Goal: Task Accomplishment & Management: Manage account settings

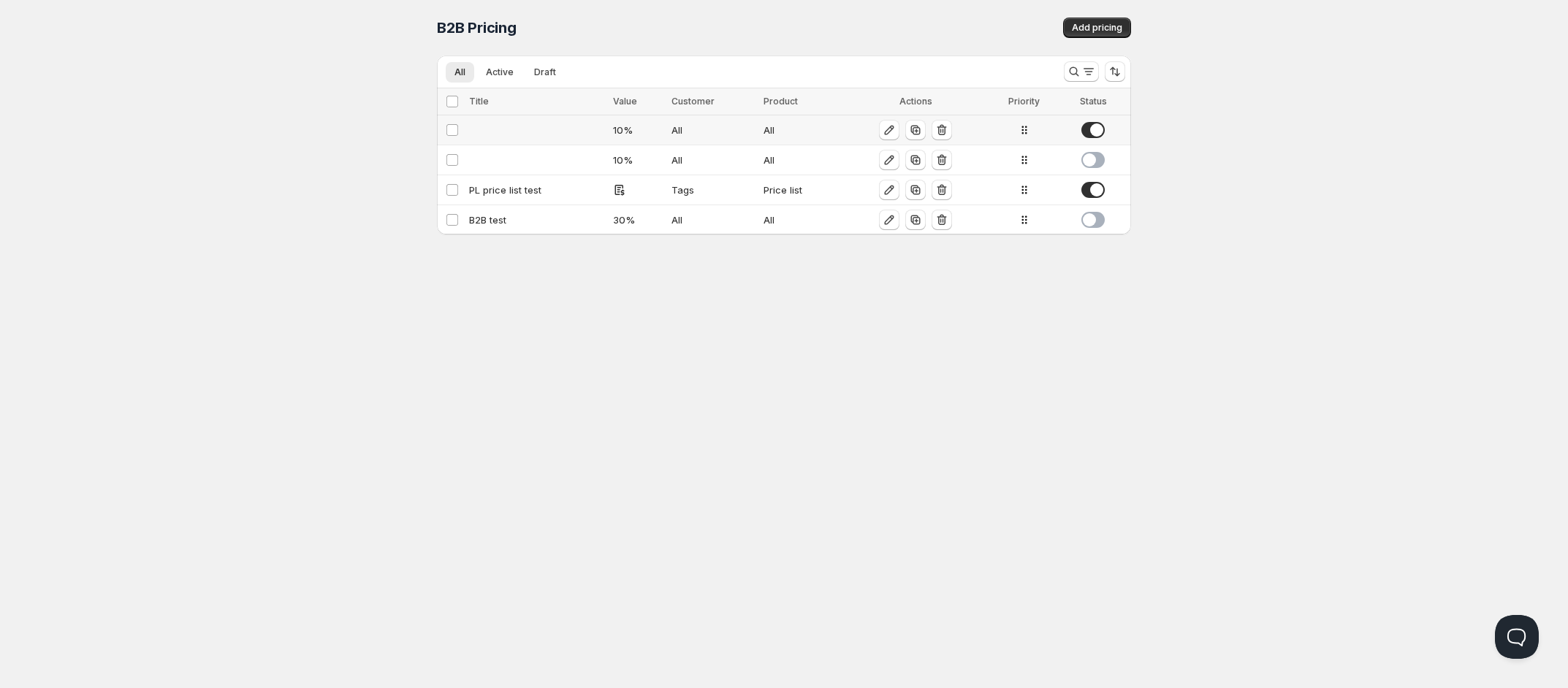
click at [541, 135] on td at bounding box center [536, 130] width 144 height 30
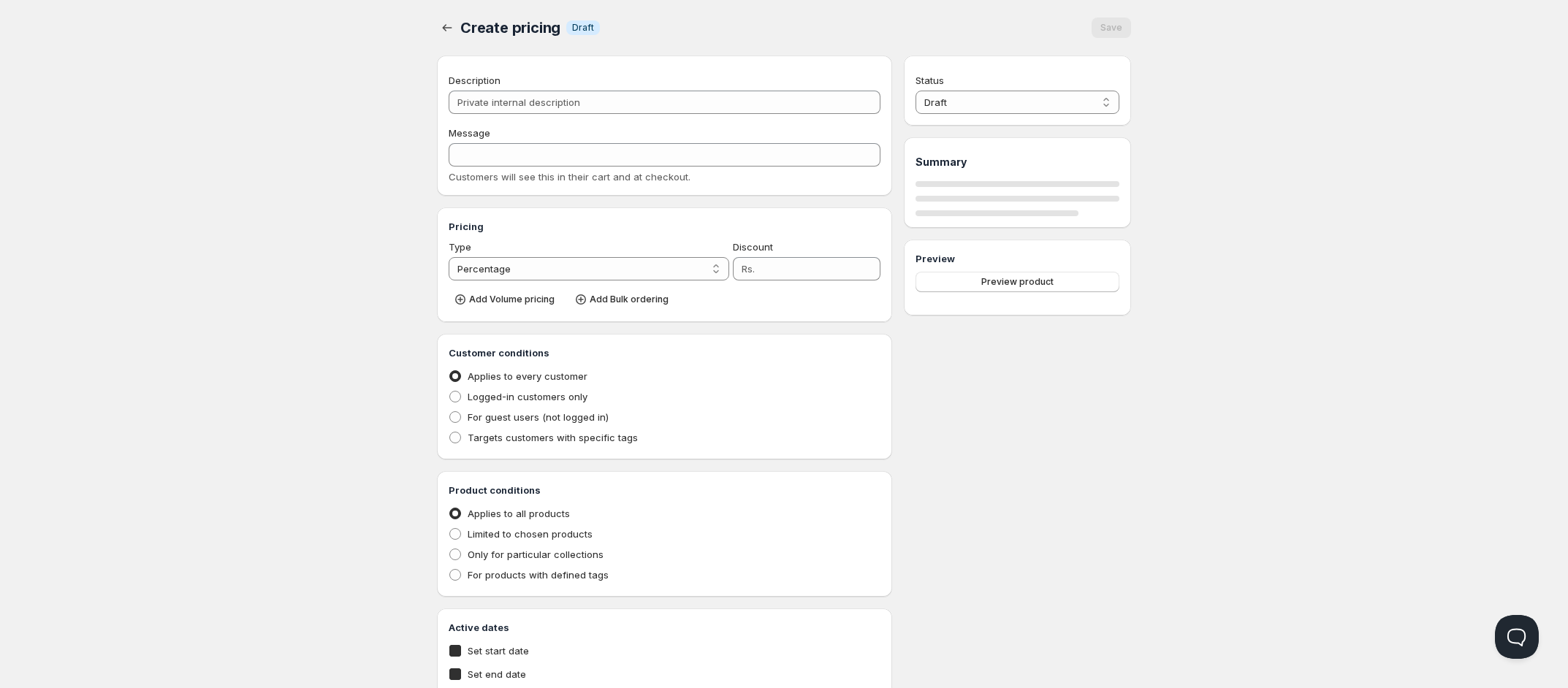
type input "10"
radio input "true"
checkbox input "true"
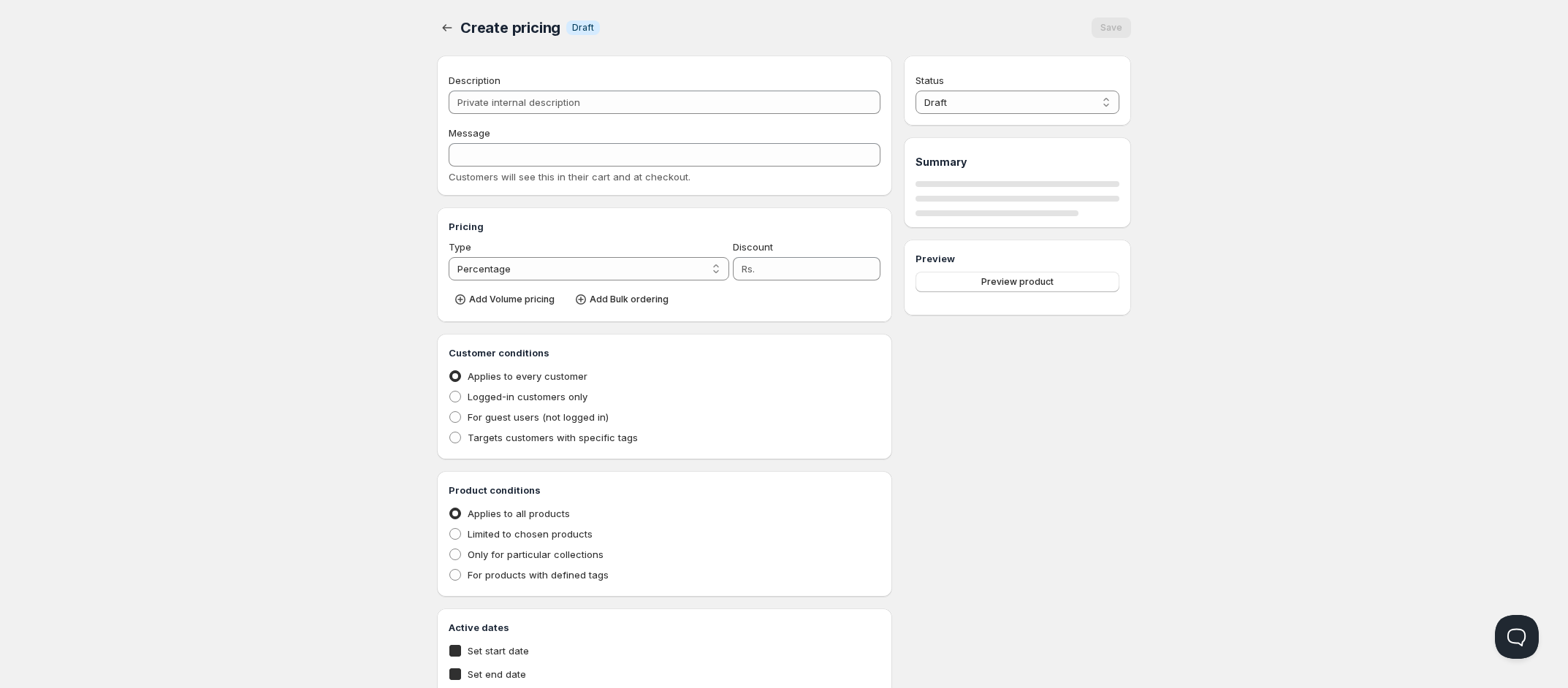
select select "1"
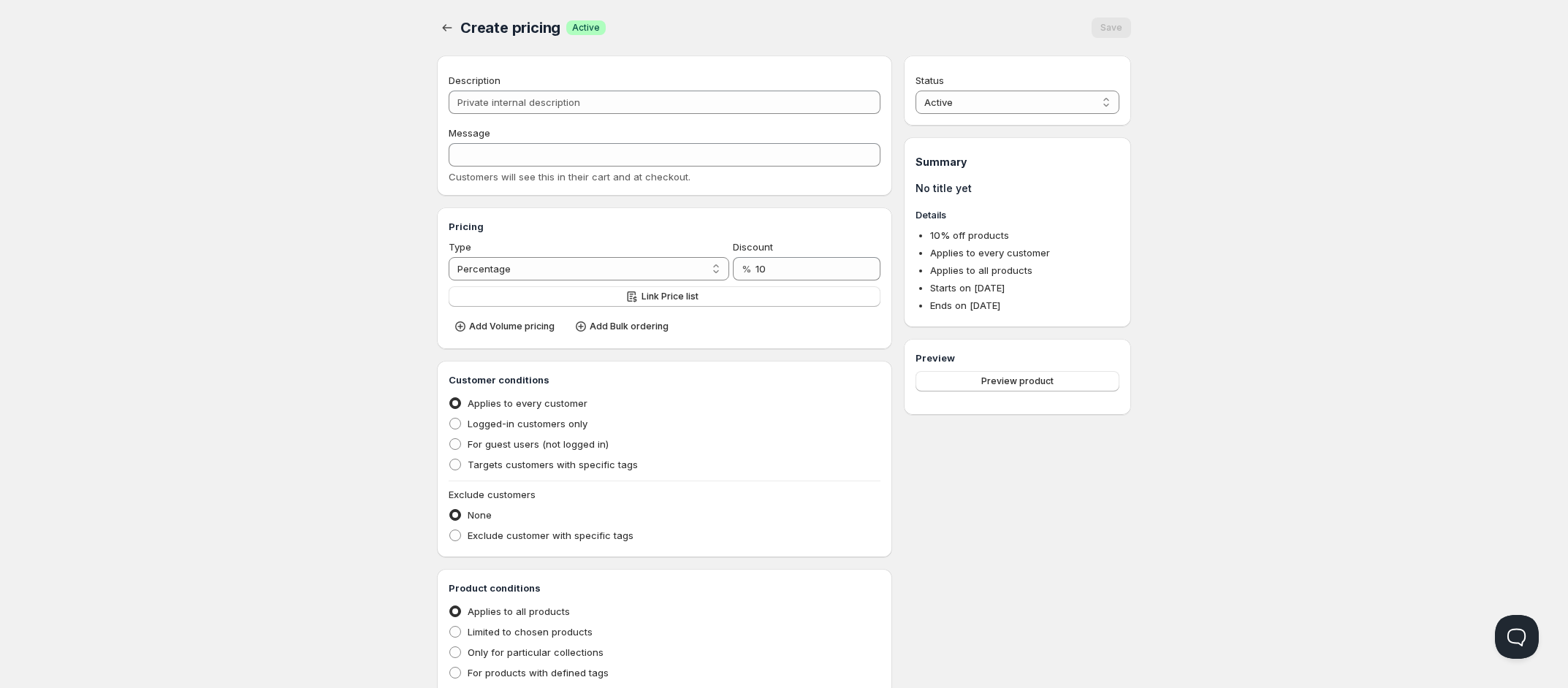
click at [252, 266] on div "Home Pricing Price lists Checkout Forms Submissions Settings Features Plans Cre…" at bounding box center [784, 537] width 1568 height 1074
click at [445, 33] on icon "button" at bounding box center [446, 28] width 15 height 15
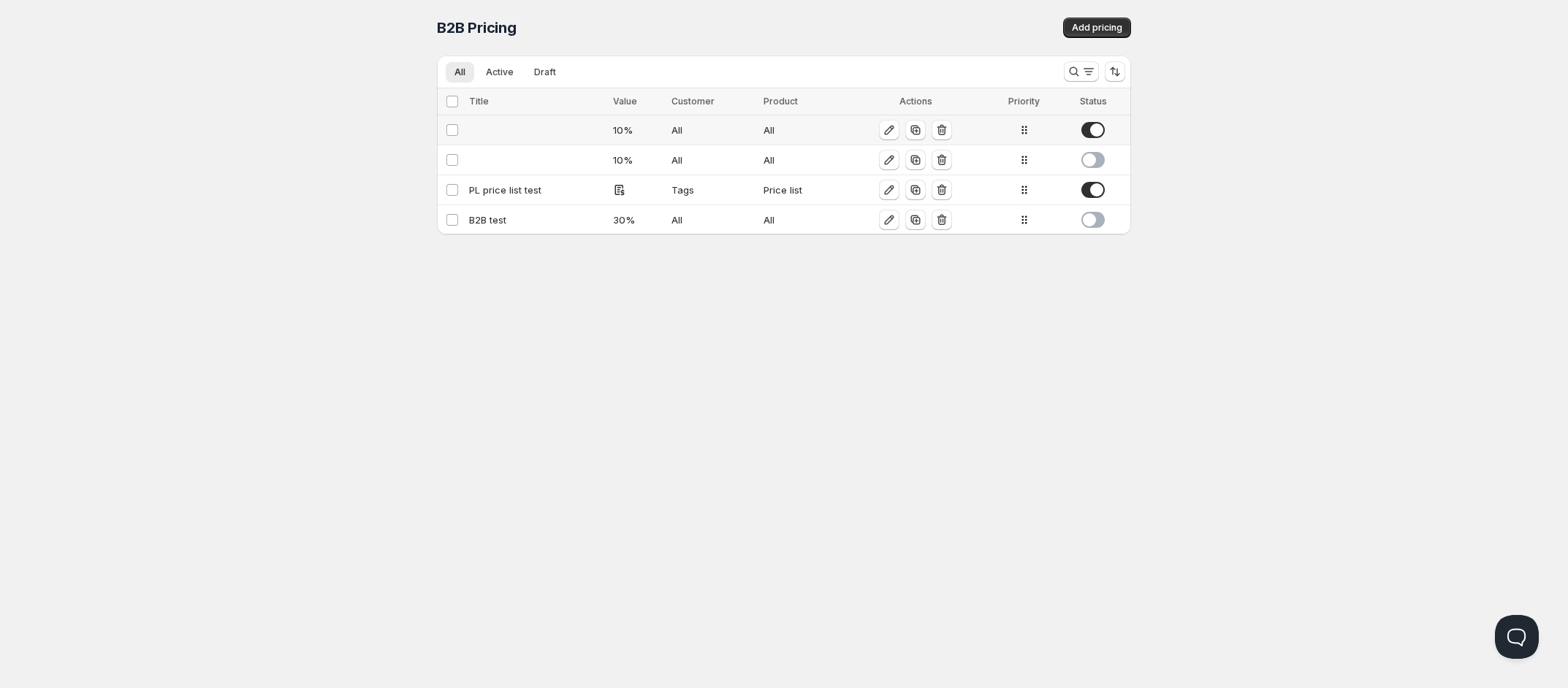
click at [504, 133] on td at bounding box center [536, 130] width 144 height 30
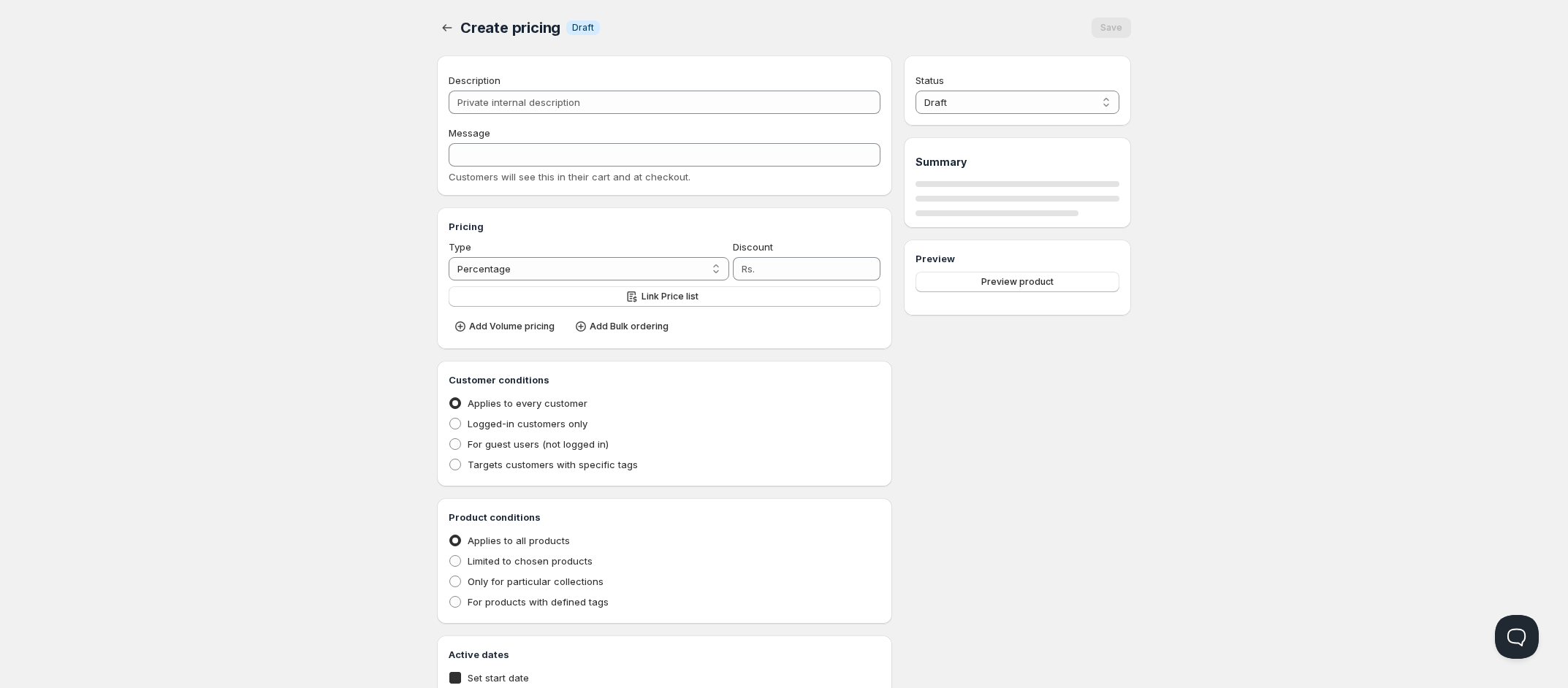
type input "10"
radio input "true"
checkbox input "true"
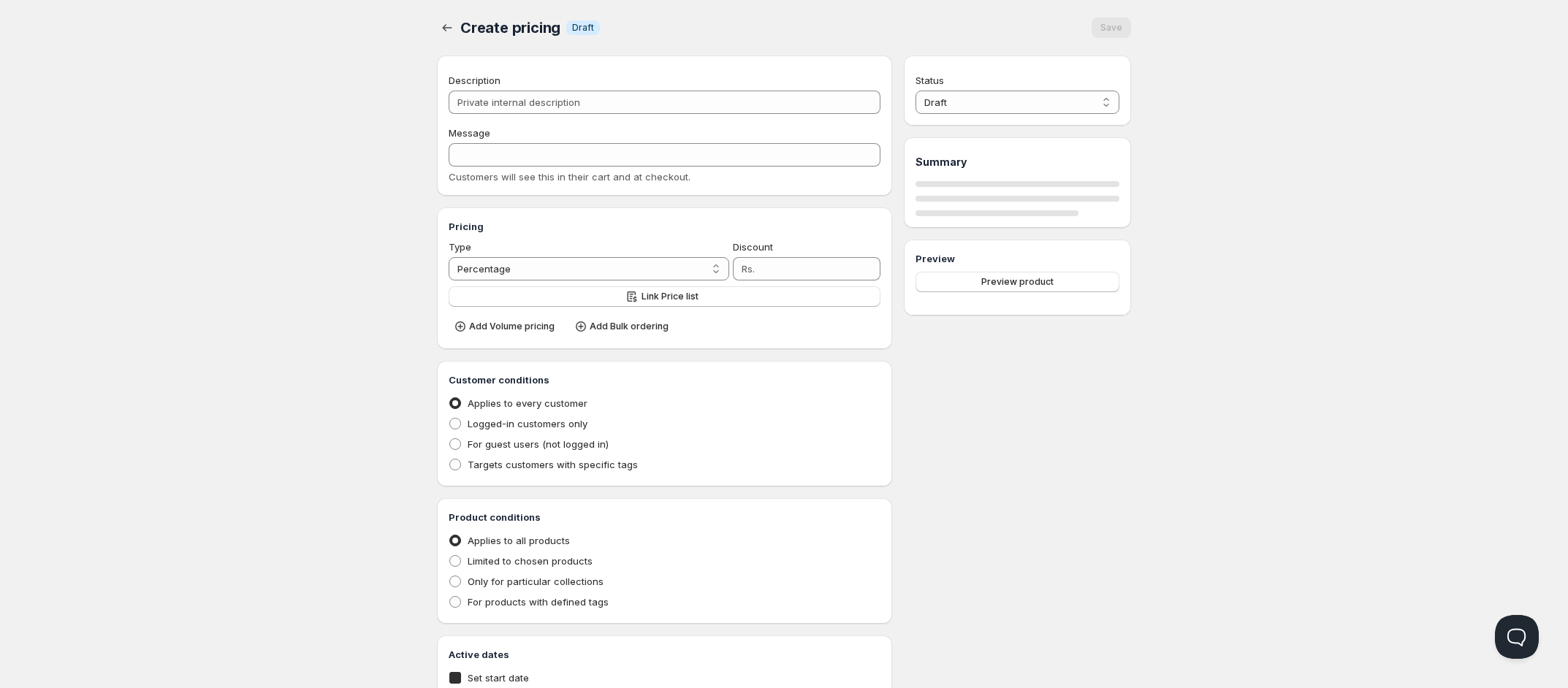
select select "1"
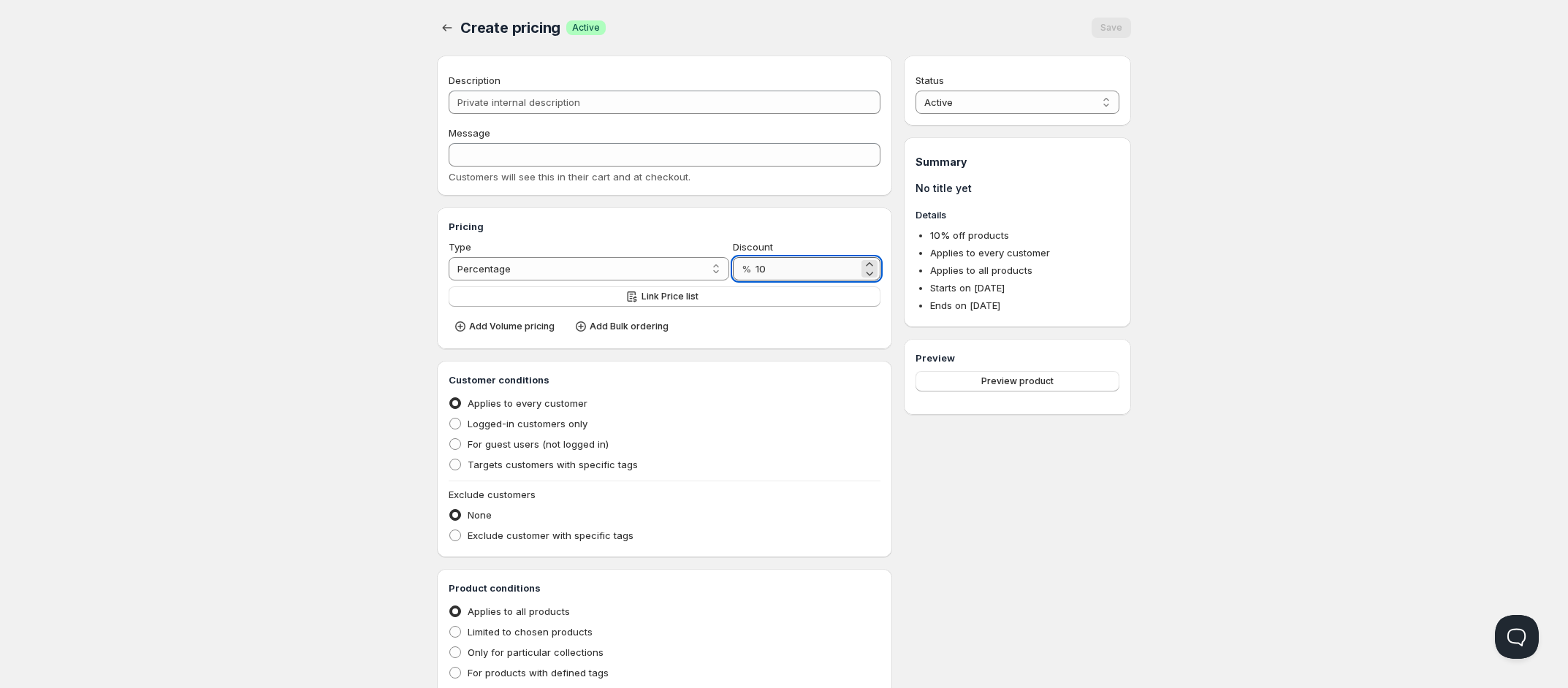
click at [835, 272] on input "10" at bounding box center [807, 269] width 103 height 23
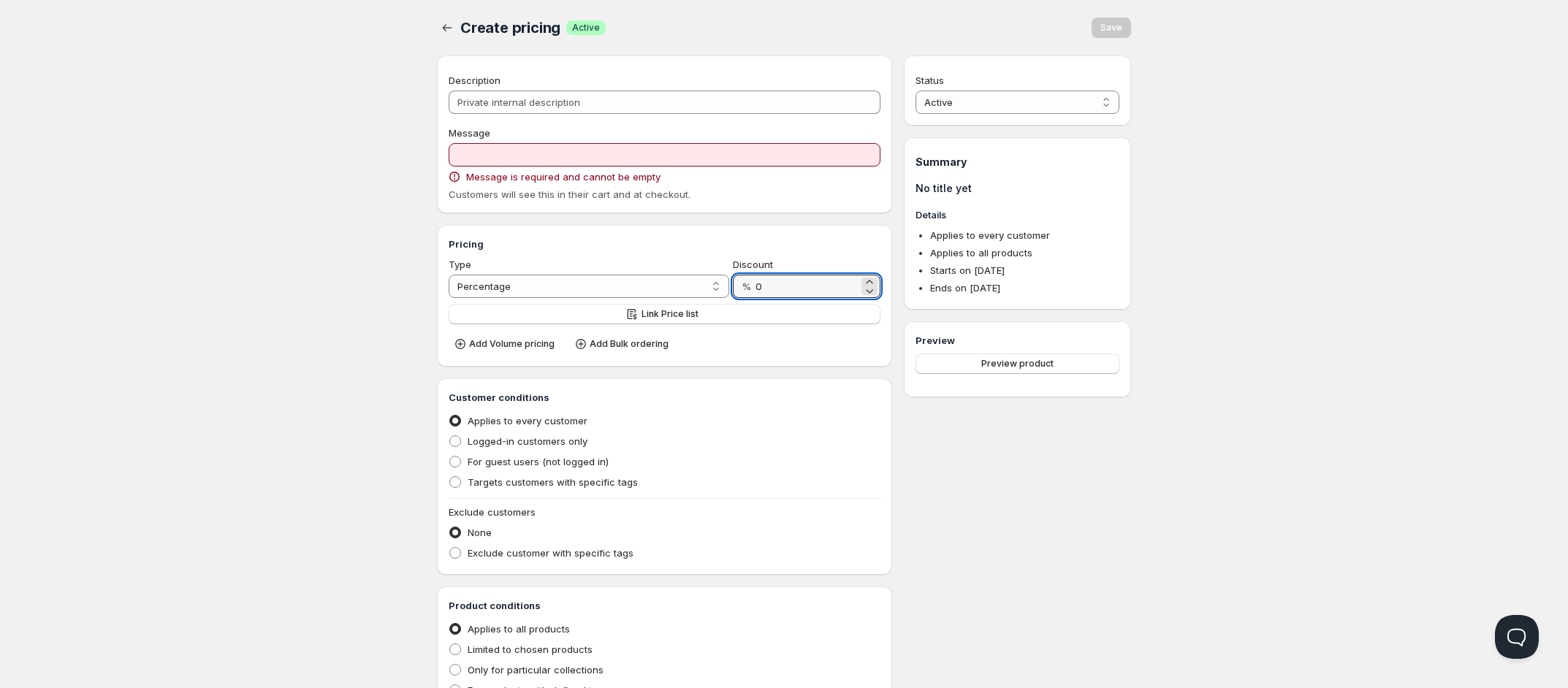
type input "0"
click at [267, 284] on div "Home Pricing Price lists Checkout Forms Submissions Settings Features Plans Cre…" at bounding box center [784, 545] width 1568 height 1092
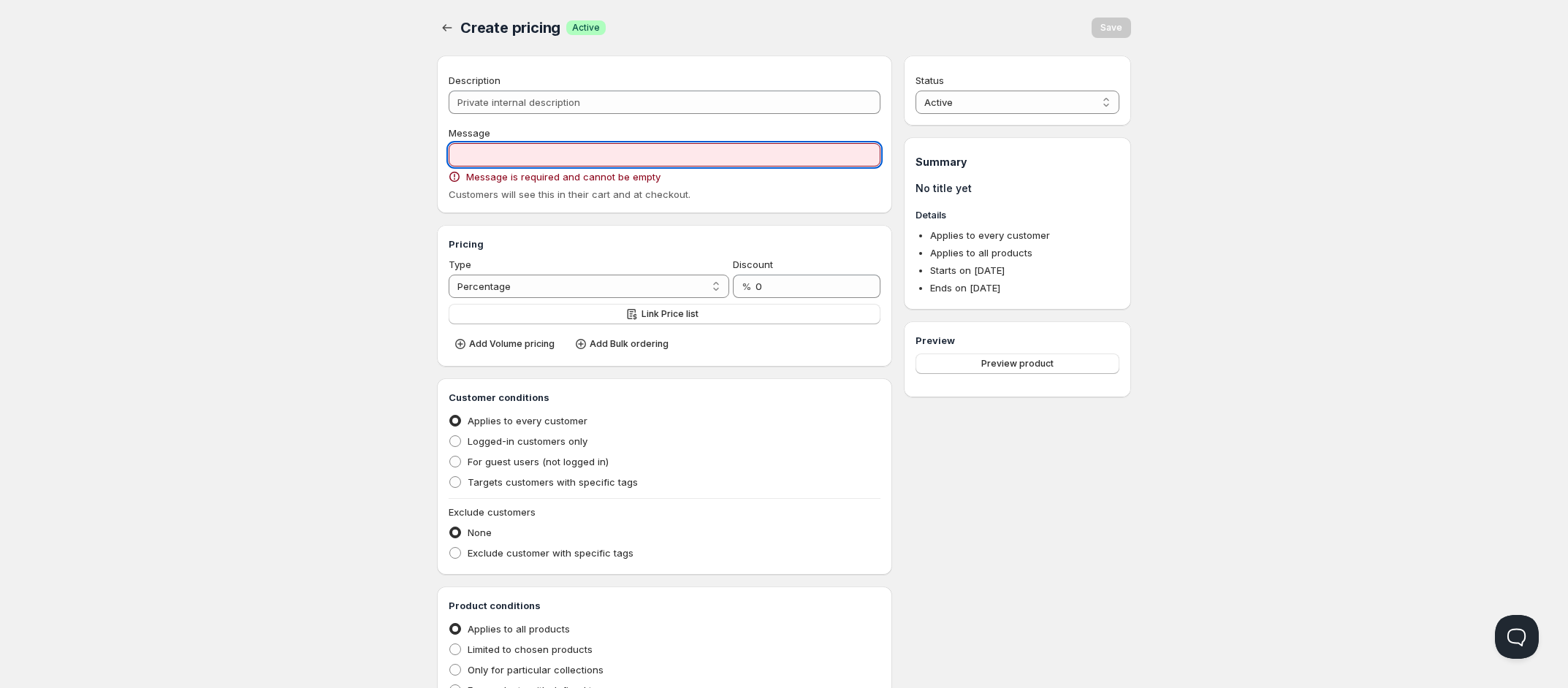
click at [528, 164] on input "Message" at bounding box center [665, 155] width 432 height 23
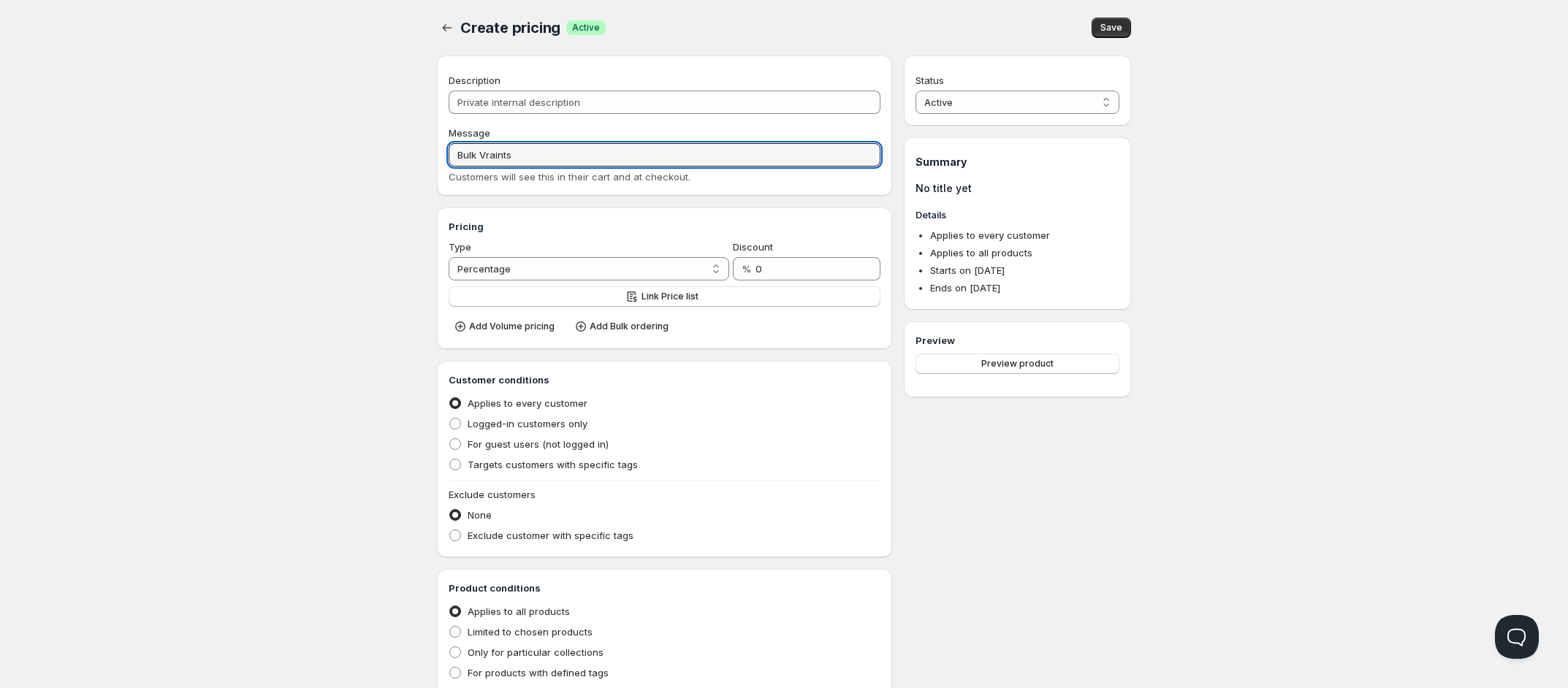
click at [325, 324] on div "Home Pricing Price lists Checkout Forms Submissions Settings Features Plans Cre…" at bounding box center [784, 537] width 1568 height 1074
click at [490, 155] on input "Bulk Vraints" at bounding box center [665, 155] width 432 height 23
type input "Bulk Variants"
drag, startPoint x: 349, startPoint y: 364, endPoint x: 359, endPoint y: 361, distance: 10.4
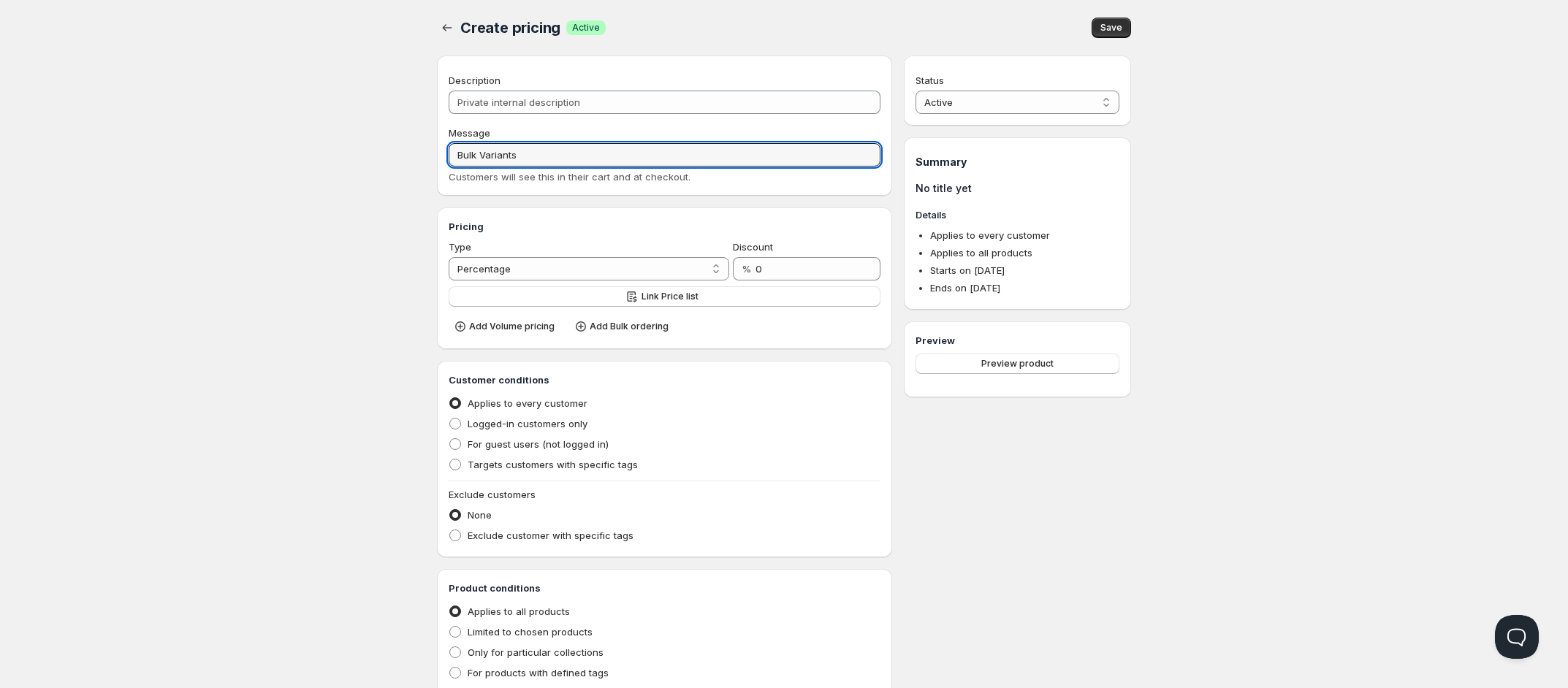
click at [349, 364] on div "Home Pricing Price lists Checkout Forms Submissions Settings Features Plans Cre…" at bounding box center [784, 537] width 1568 height 1074
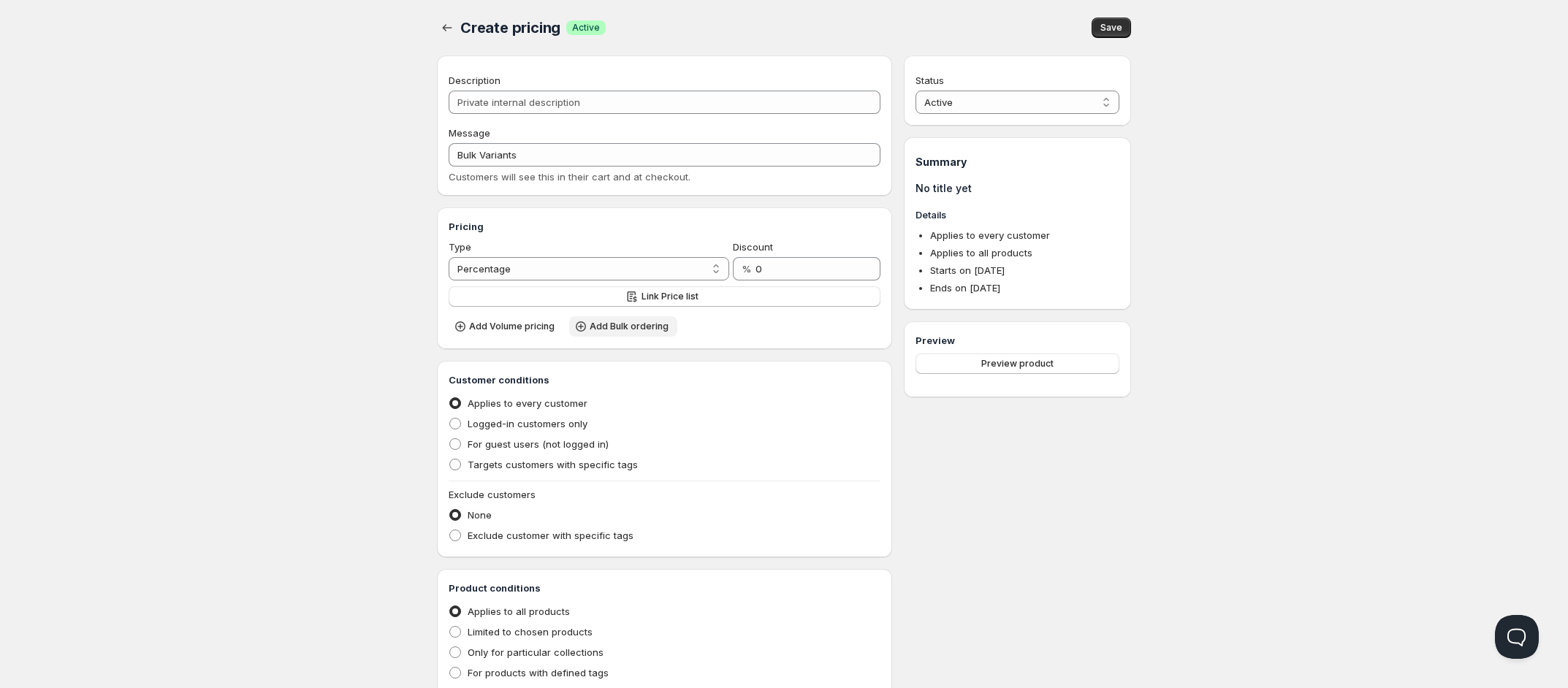
click at [617, 323] on span "Add Bulk ordering" at bounding box center [629, 326] width 79 height 11
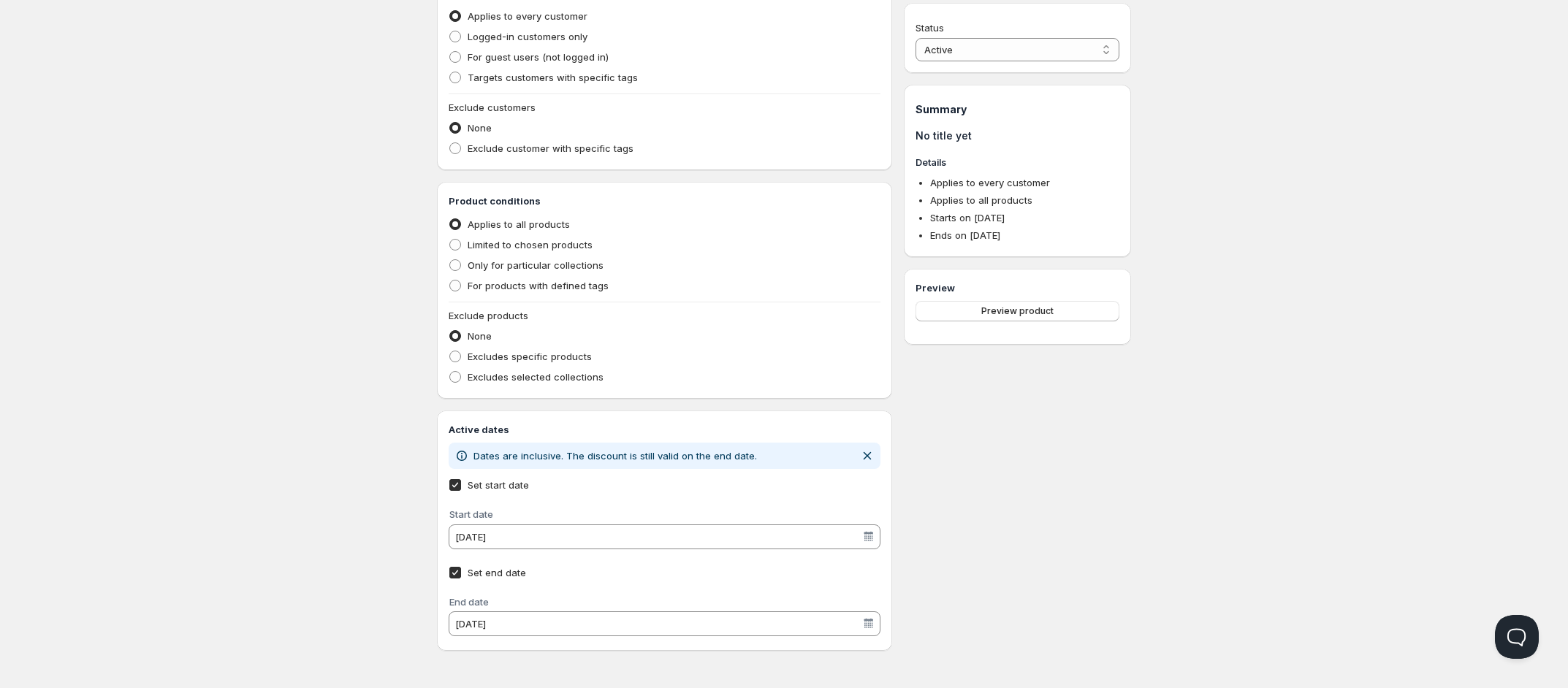
scroll to position [450, 0]
click at [455, 577] on input "Set end date" at bounding box center [454, 572] width 11 height 11
checkbox input "false"
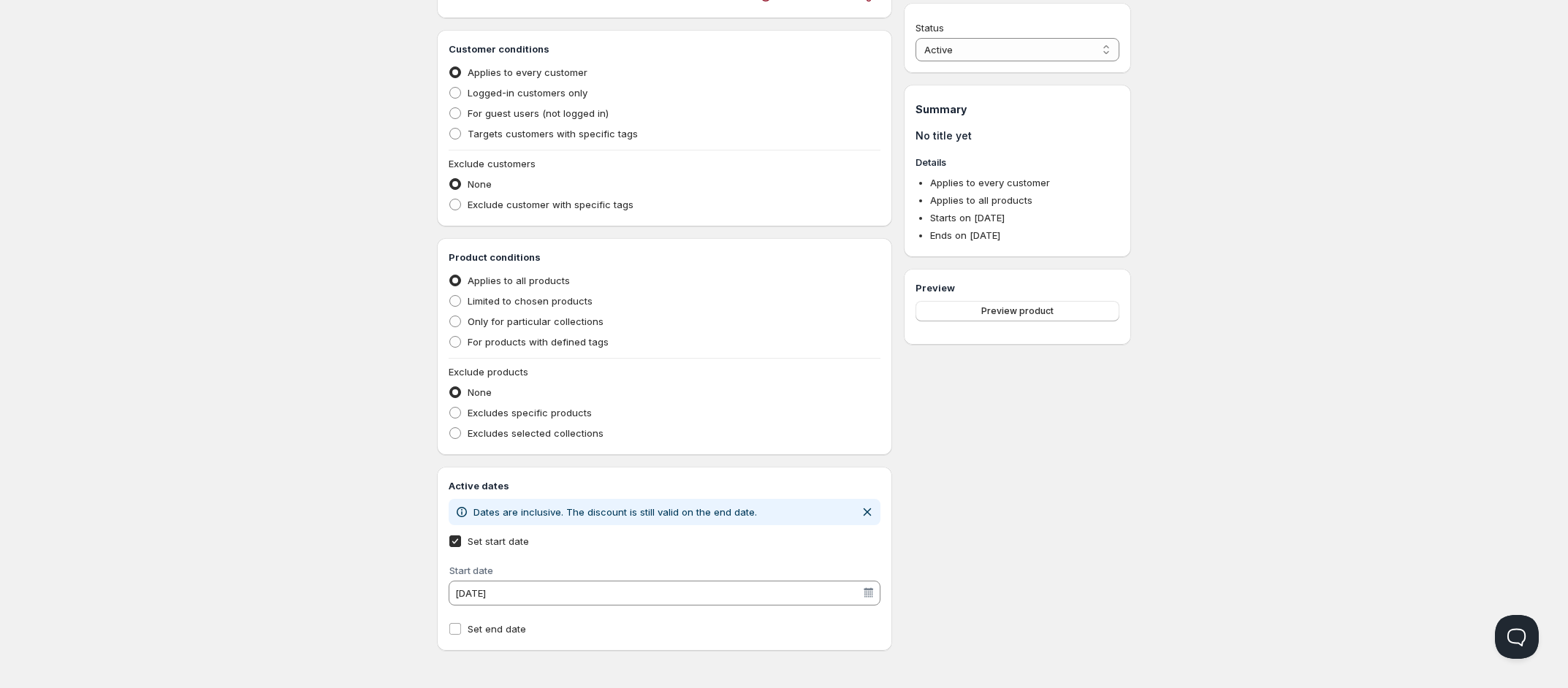
scroll to position [392, 0]
click at [486, 590] on input "[DATE]" at bounding box center [658, 592] width 409 height 23
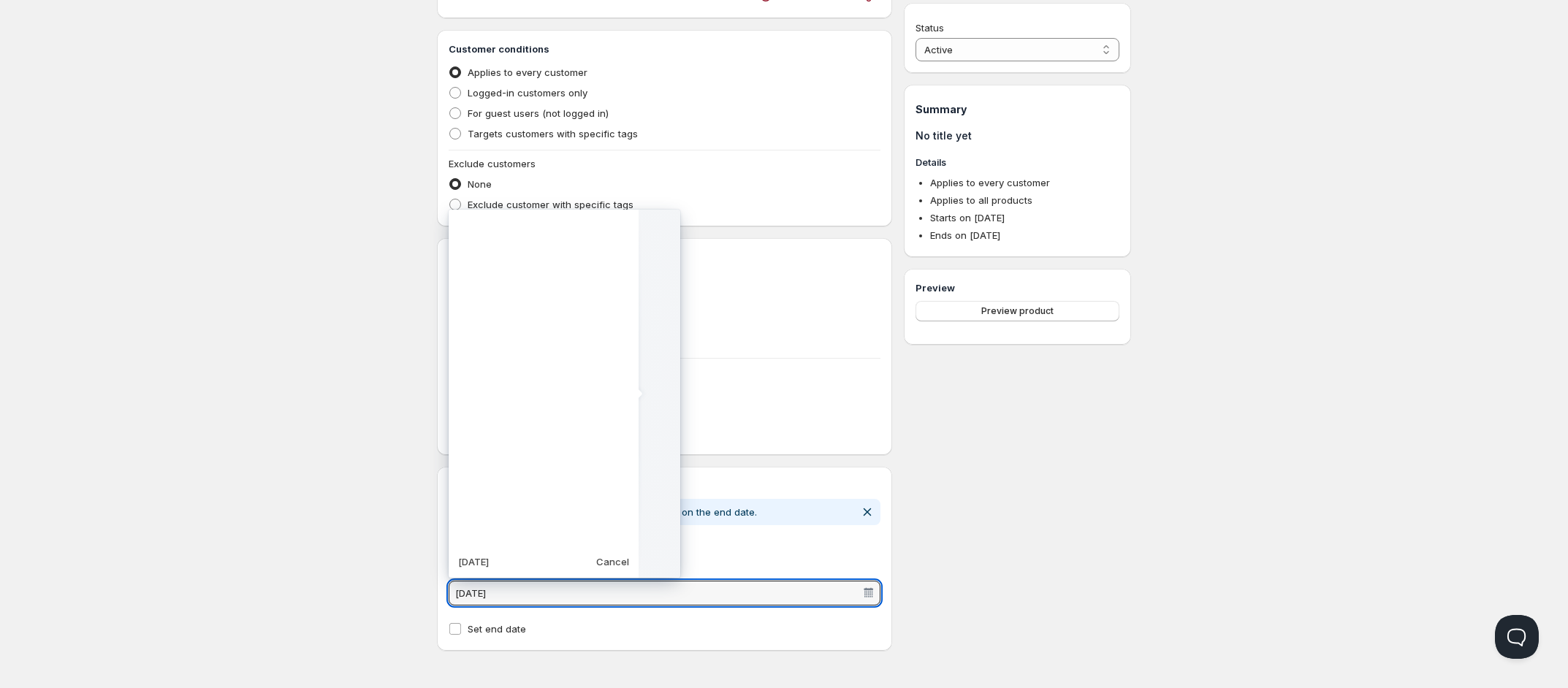
scroll to position [365203, 0]
click at [1100, 576] on html "Home Pricing Price lists Checkout Forms Submissions Settings Features Plans Cre…" at bounding box center [784, 149] width 1568 height 1077
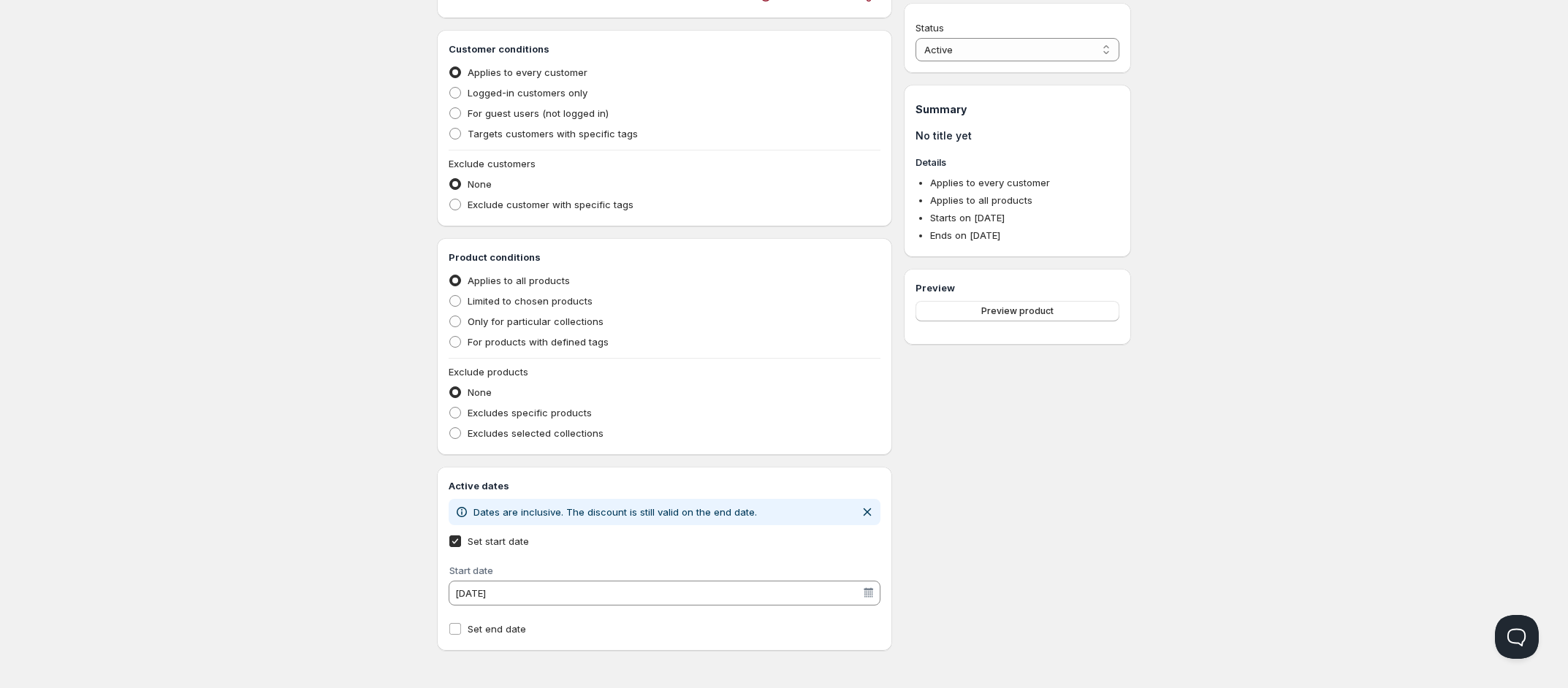
click at [1210, 362] on div "Home Pricing Price lists Checkout Forms Submissions Settings Features Plans Cre…" at bounding box center [784, 149] width 1568 height 1077
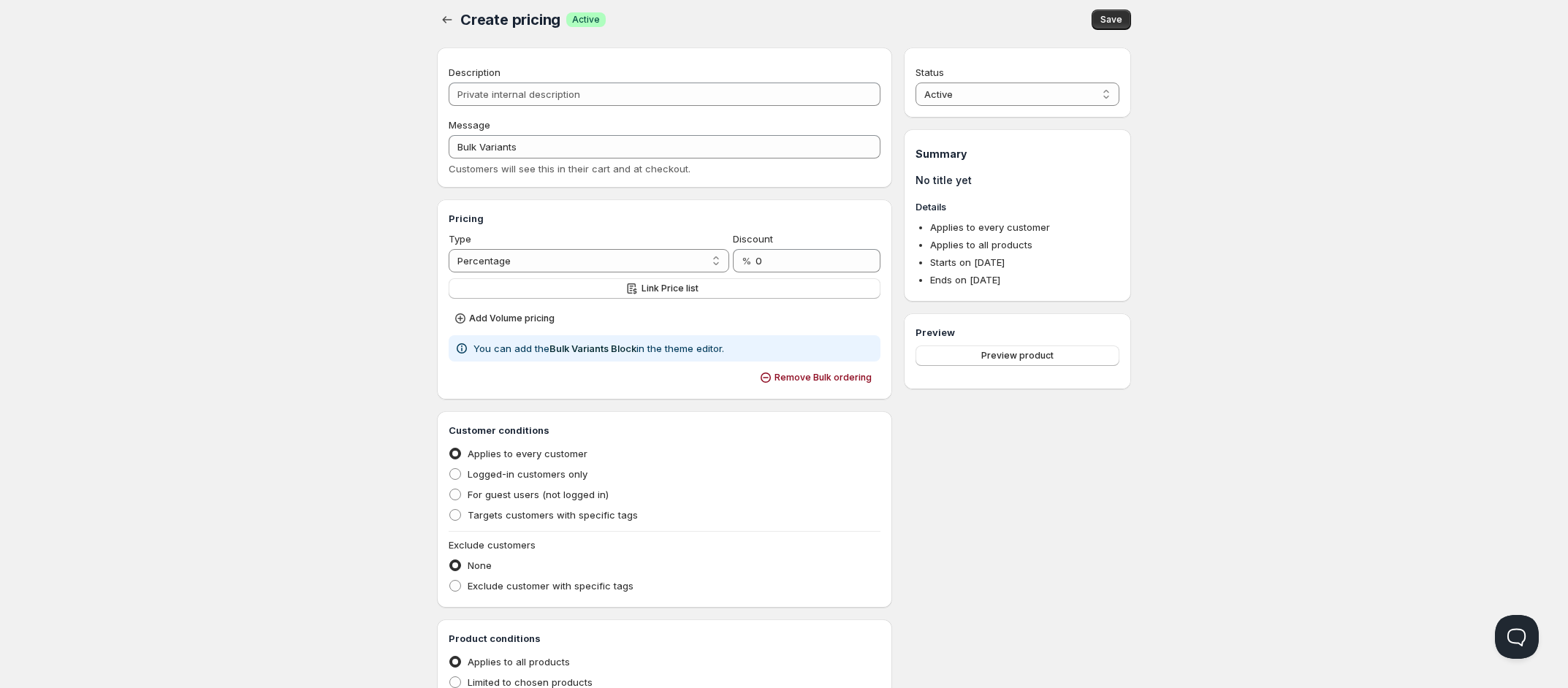
scroll to position [0, 0]
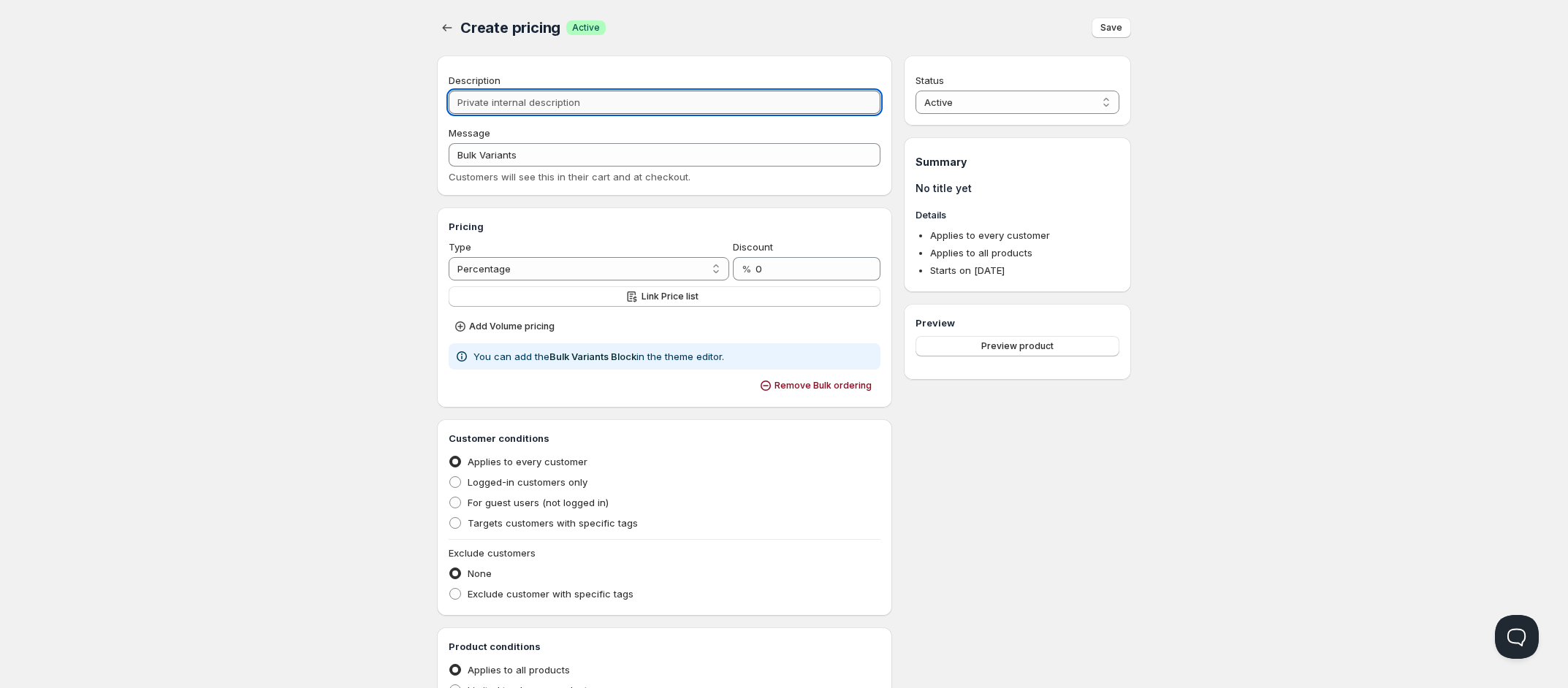
click at [561, 104] on input "Description" at bounding box center [665, 102] width 432 height 23
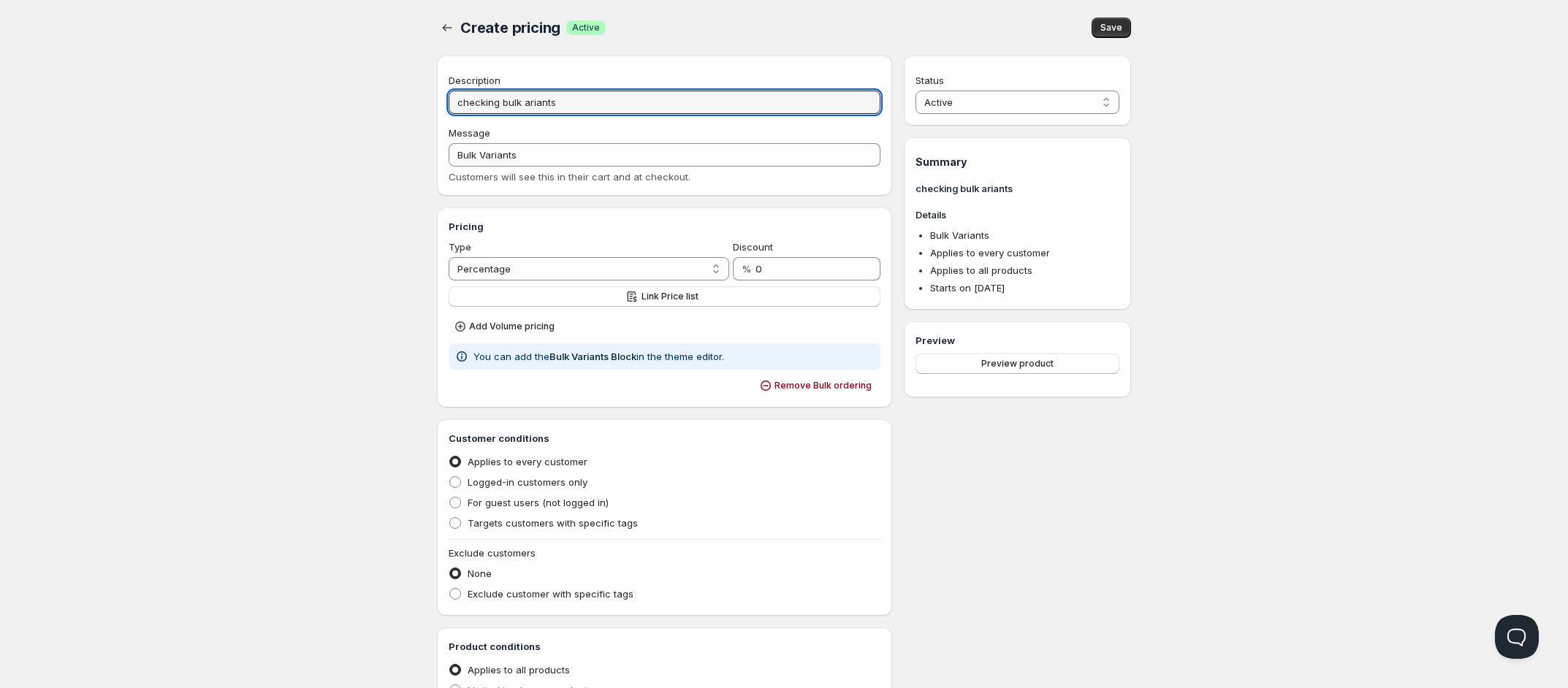
drag, startPoint x: 521, startPoint y: 105, endPoint x: 651, endPoint y: 140, distance: 134.6
click at [522, 105] on input "checking bulk ariants" at bounding box center [665, 102] width 432 height 23
paste input "Choose any 5 communication cards"
type input "checking bulk variants"
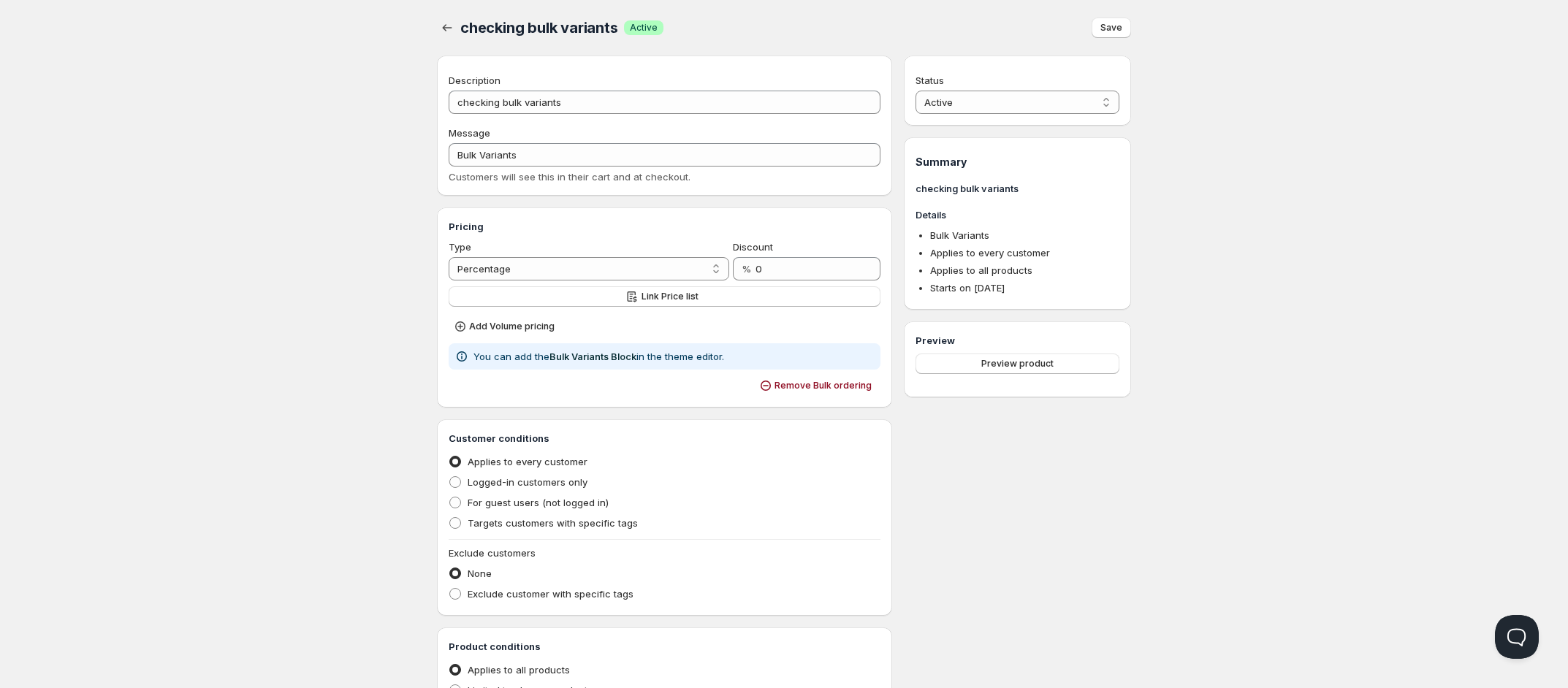
click at [235, 397] on div "Home Pricing Price lists Checkout Forms Submissions Settings Features Plans che…" at bounding box center [784, 538] width 1568 height 1077
click at [1031, 357] on button "Preview product" at bounding box center [1017, 364] width 204 height 21
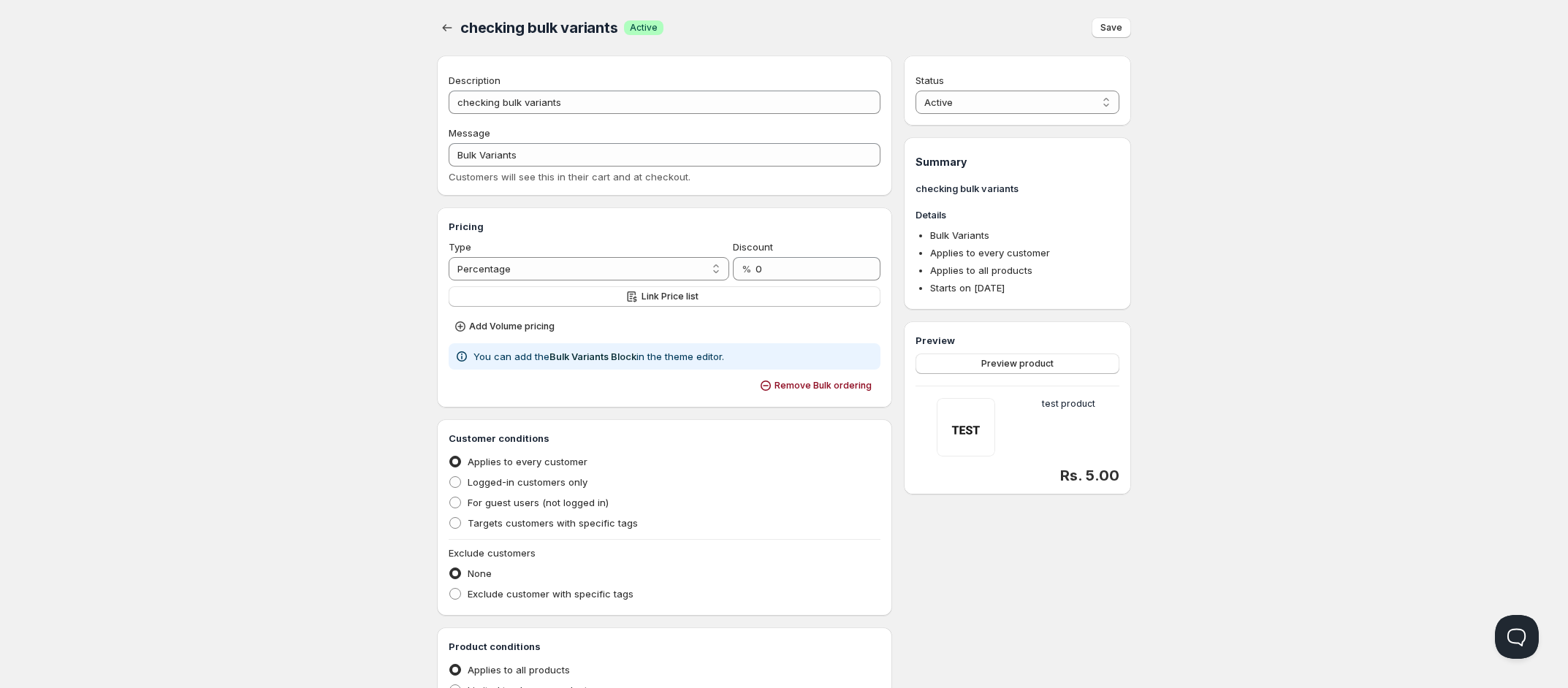
click at [1424, 481] on div "Home Pricing Price lists Checkout Forms Submissions Settings Features Plans che…" at bounding box center [784, 538] width 1568 height 1077
click at [1060, 420] on h5 "test product" at bounding box center [1068, 427] width 53 height 58
click at [1071, 428] on h5 "test product" at bounding box center [1068, 427] width 53 height 58
click at [1342, 467] on div "Home Pricing Price lists Checkout Forms Submissions Settings Features Plans che…" at bounding box center [784, 538] width 1568 height 1077
click at [1122, 25] on span "Save" at bounding box center [1111, 27] width 22 height 11
